Goal: Task Accomplishment & Management: Use online tool/utility

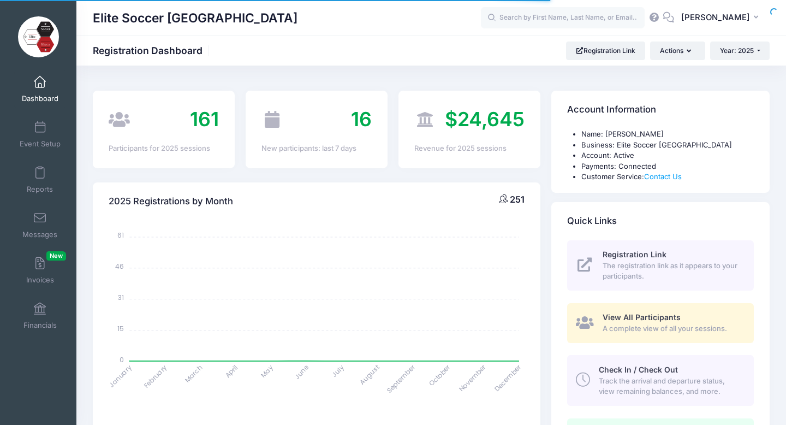
select select
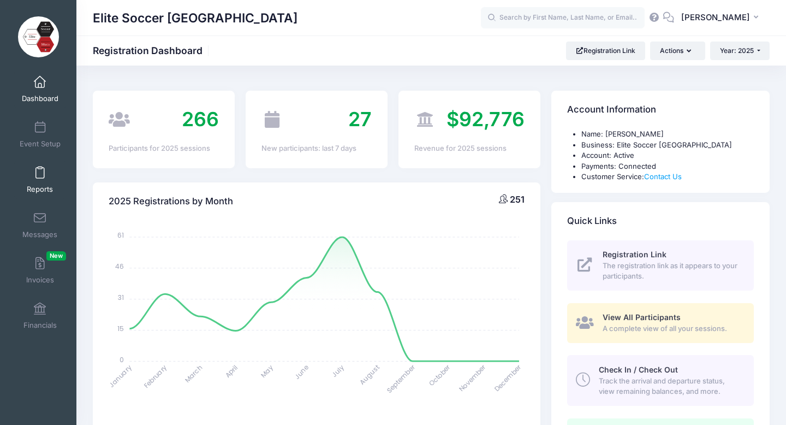
click at [40, 171] on span at bounding box center [40, 173] width 0 height 12
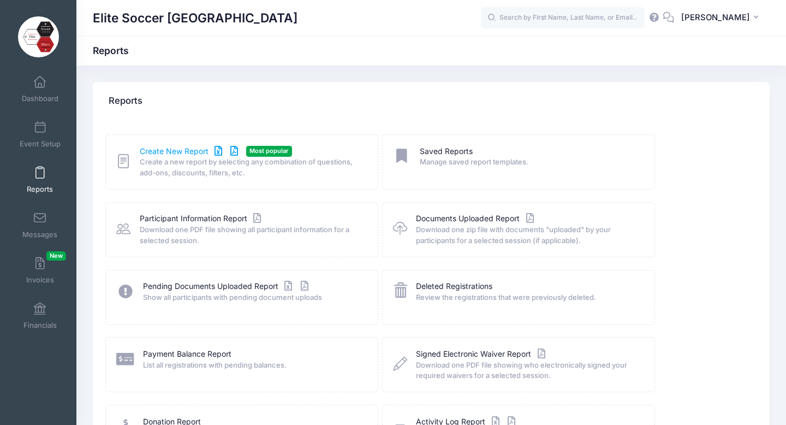
click at [189, 149] on link "Create New Report" at bounding box center [191, 151] width 102 height 11
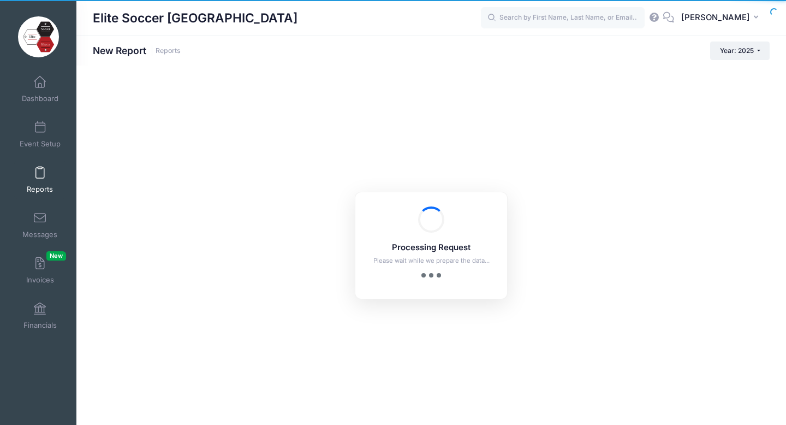
checkbox input "true"
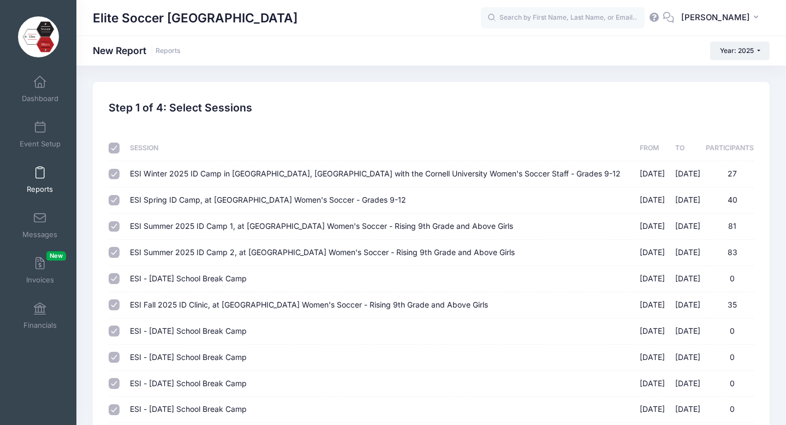
click at [113, 147] on input "checkbox" at bounding box center [114, 148] width 11 height 11
checkbox input "false"
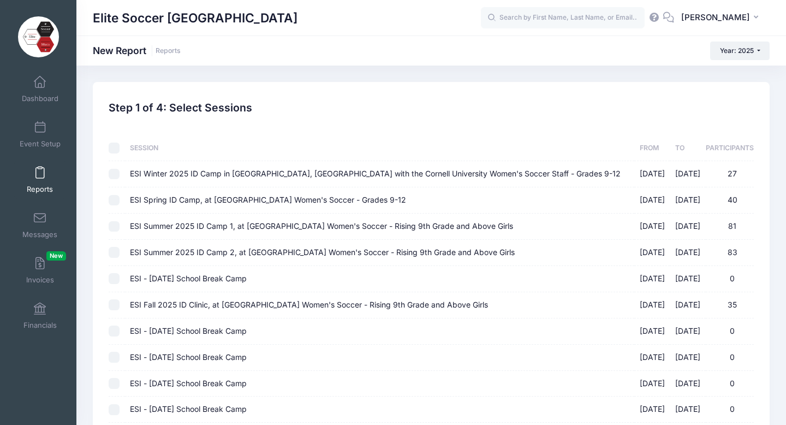
checkbox input "false"
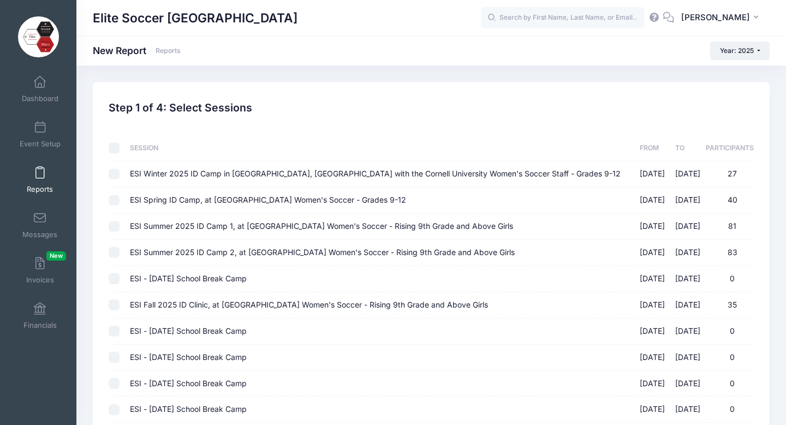
checkbox input "false"
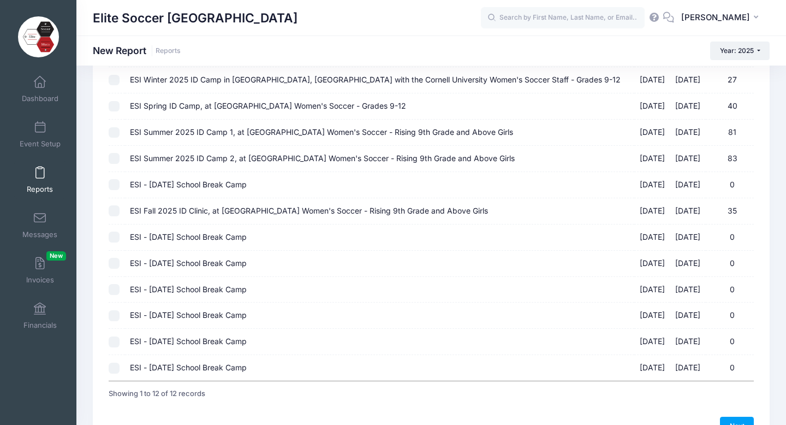
scroll to position [98, 0]
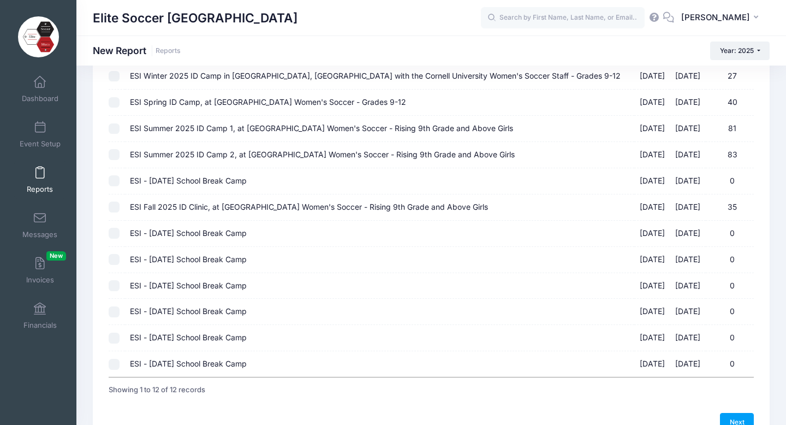
click at [111, 207] on input "ESI Fall 2025 ID Clinic, at Cornell University Women's Soccer - Rising 9th Grad…" at bounding box center [114, 207] width 11 height 11
checkbox input "true"
click at [738, 419] on link "Next" at bounding box center [737, 422] width 34 height 19
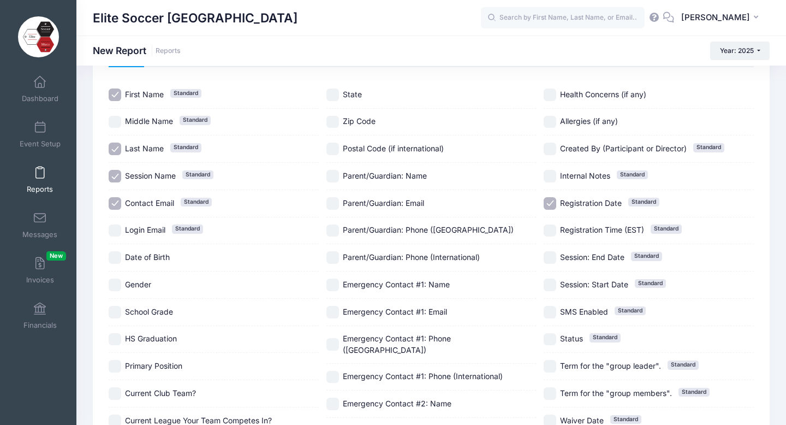
scroll to position [73, 0]
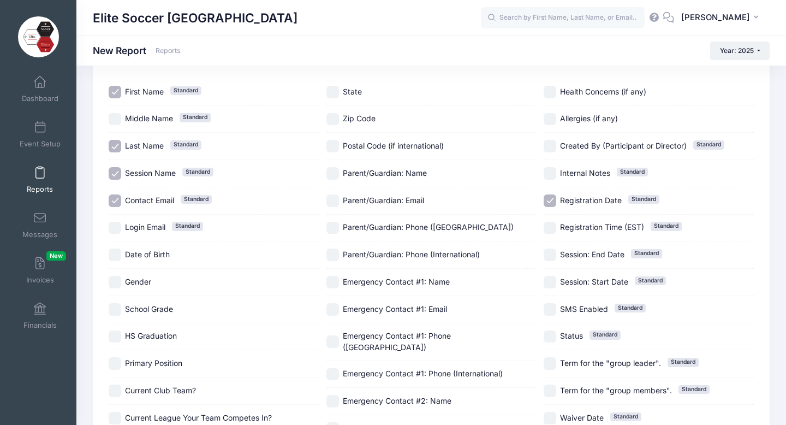
click at [118, 308] on input "School Grade" at bounding box center [115, 309] width 13 height 13
checkbox input "true"
click at [117, 334] on input "HS Graduation" at bounding box center [115, 336] width 13 height 13
checkbox input "true"
click at [119, 363] on input "Primary Position" at bounding box center [115, 363] width 13 height 13
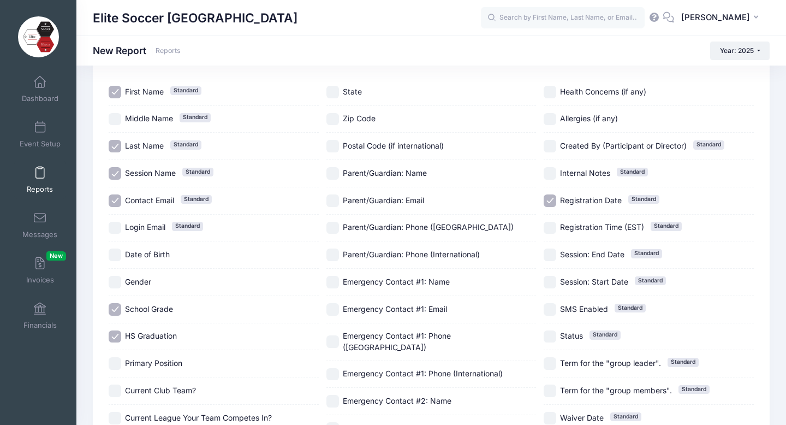
checkbox input "true"
click at [120, 395] on input "Current Club Team?" at bounding box center [115, 390] width 13 height 13
checkbox input "true"
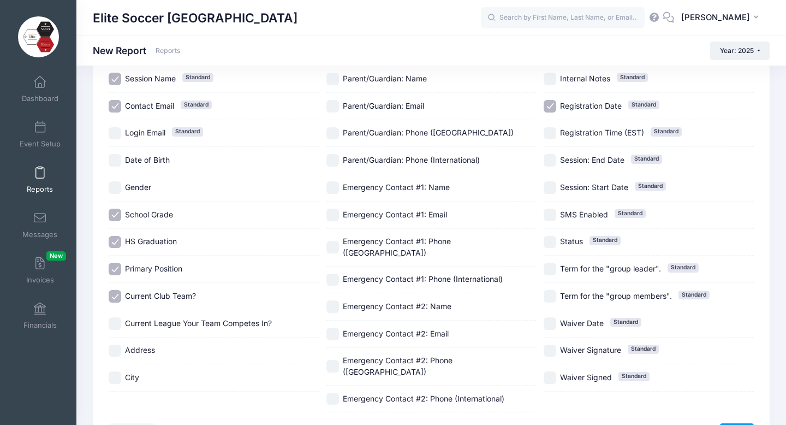
scroll to position [219, 0]
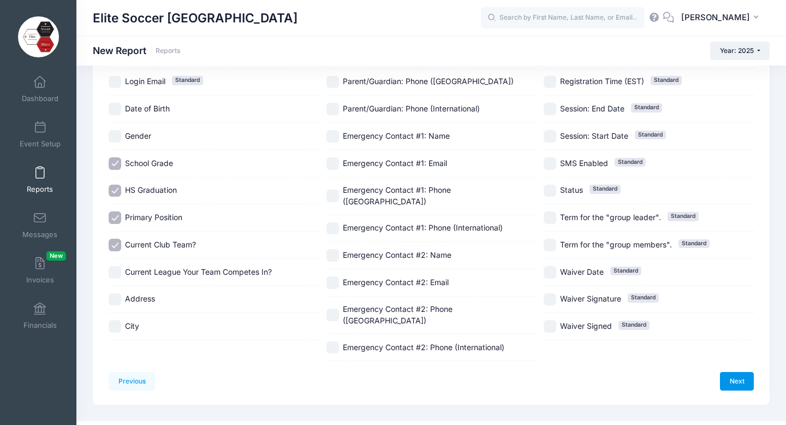
click at [738, 372] on link "Next" at bounding box center [737, 381] width 34 height 19
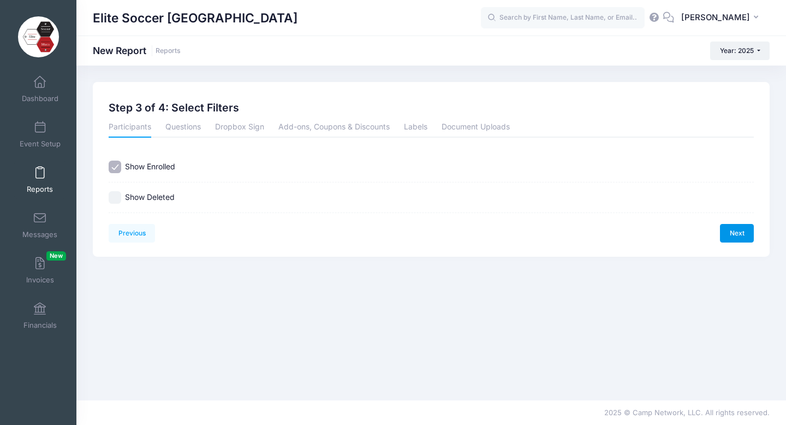
click at [747, 237] on link "Next" at bounding box center [737, 233] width 34 height 19
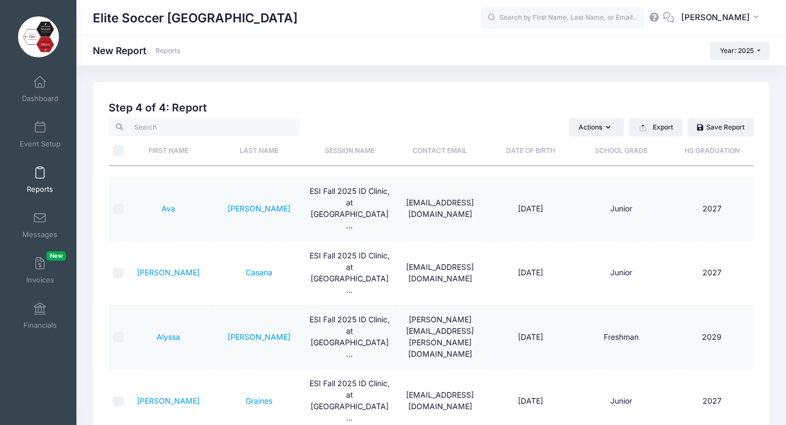
click at [712, 152] on th "HS Graduation" at bounding box center [712, 151] width 91 height 29
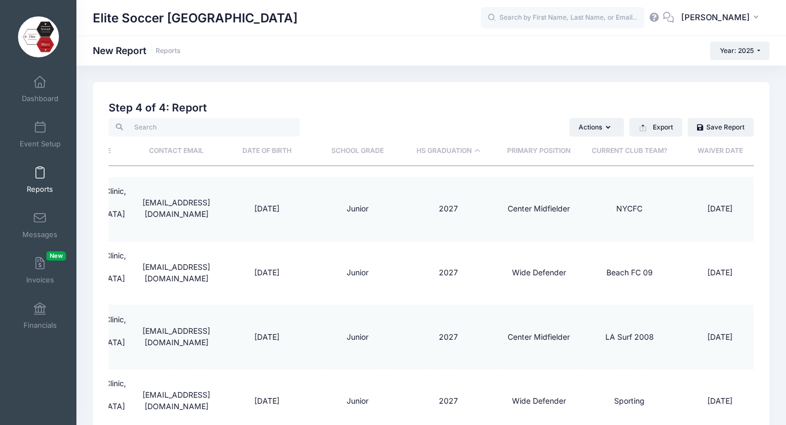
click at [537, 147] on th "Primary Position" at bounding box center [539, 151] width 91 height 29
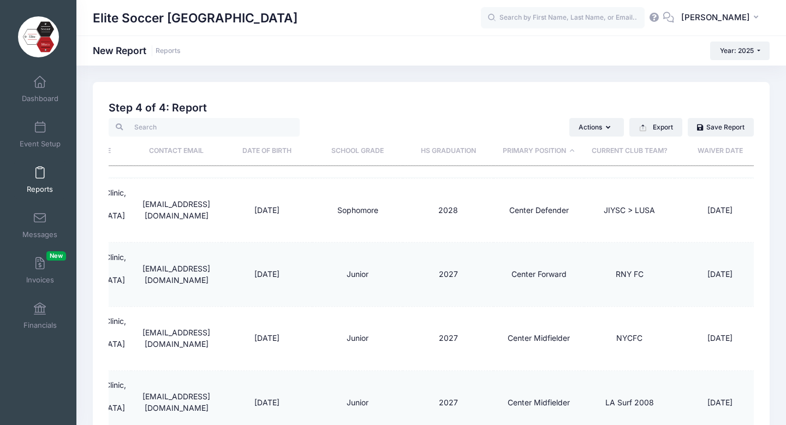
scroll to position [27, 264]
